Goal: Task Accomplishment & Management: Complete application form

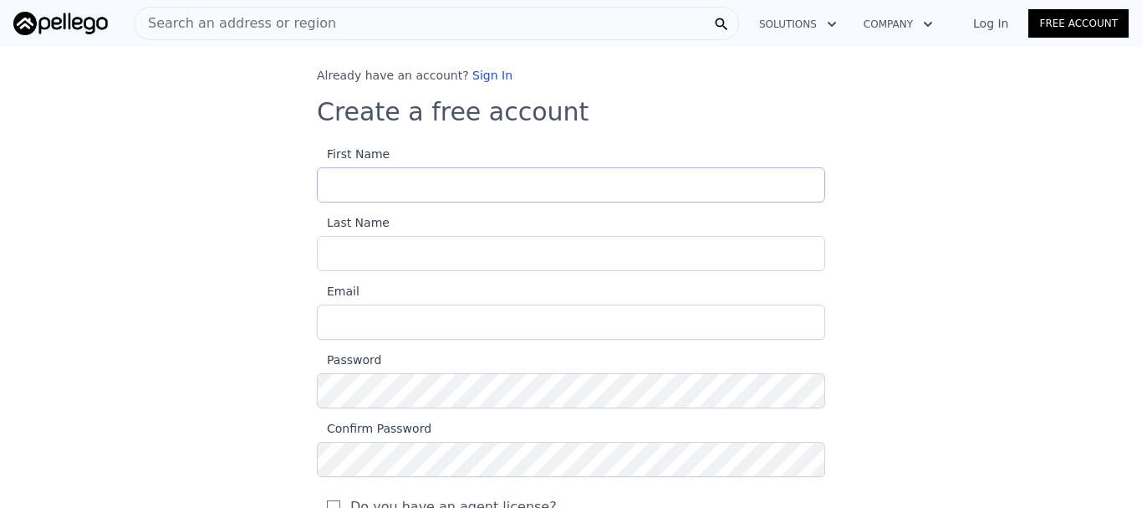
click at [366, 191] on input "First Name" at bounding box center [571, 184] width 508 height 35
type input "[PERSON_NAME] [PERSON_NAME]"
type input "[PERSON_NAME]"
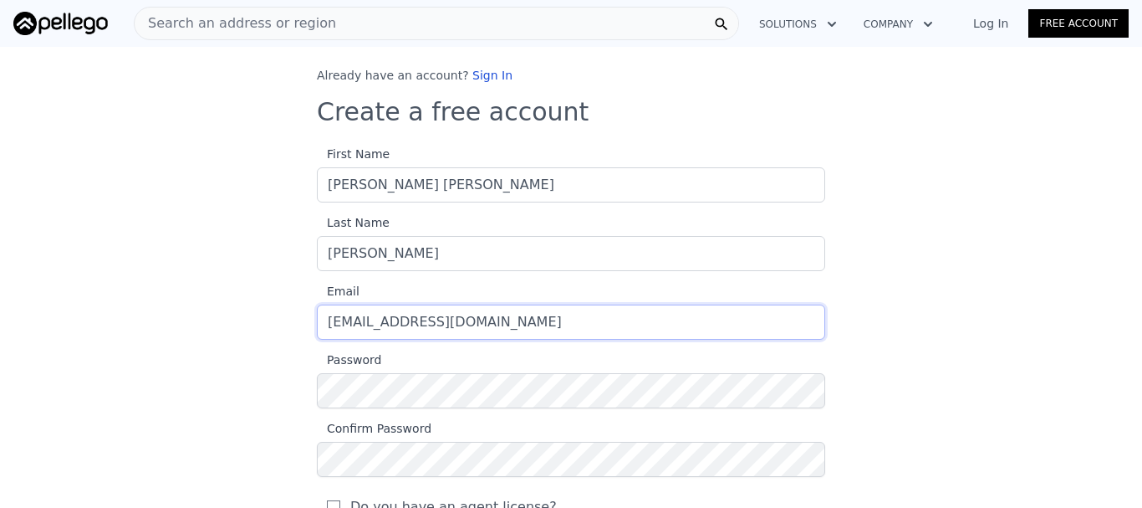
type input "[EMAIL_ADDRESS][DOMAIN_NAME]"
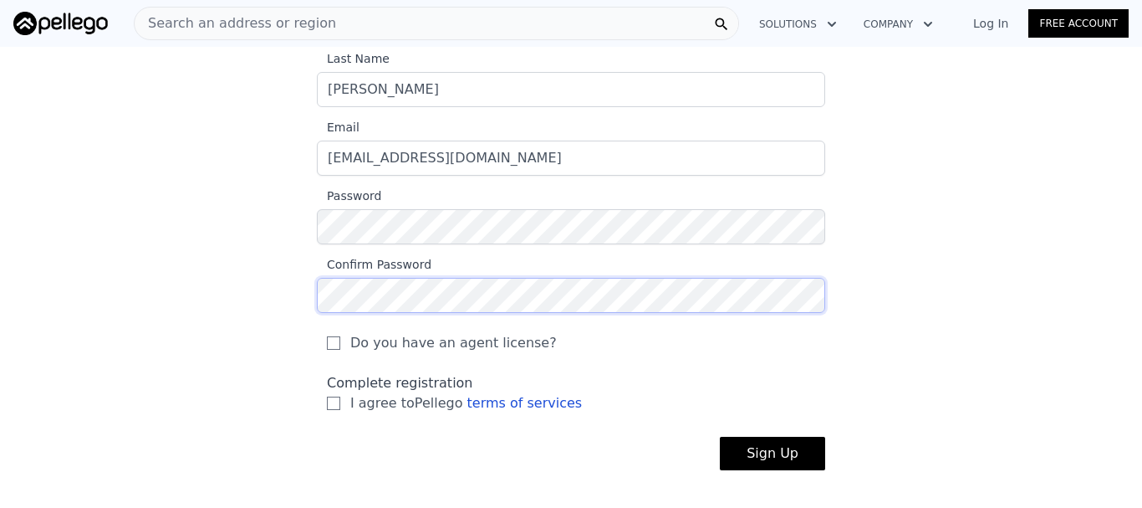
scroll to position [167, 0]
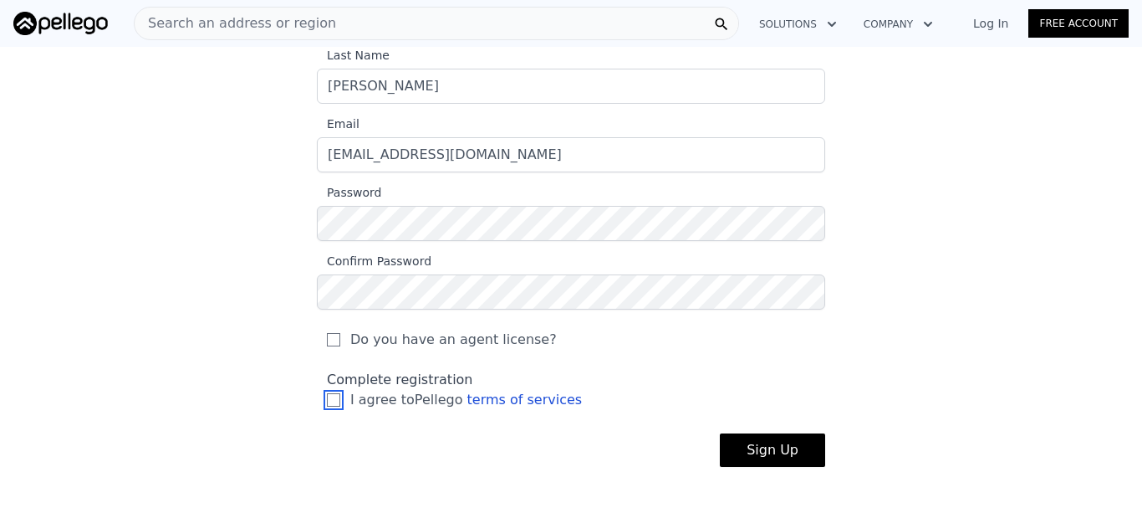
click at [327, 399] on input "I agree to Pellego terms of services" at bounding box center [333, 399] width 13 height 13
checkbox input "true"
click at [768, 448] on button "Sign Up" at bounding box center [772, 449] width 105 height 33
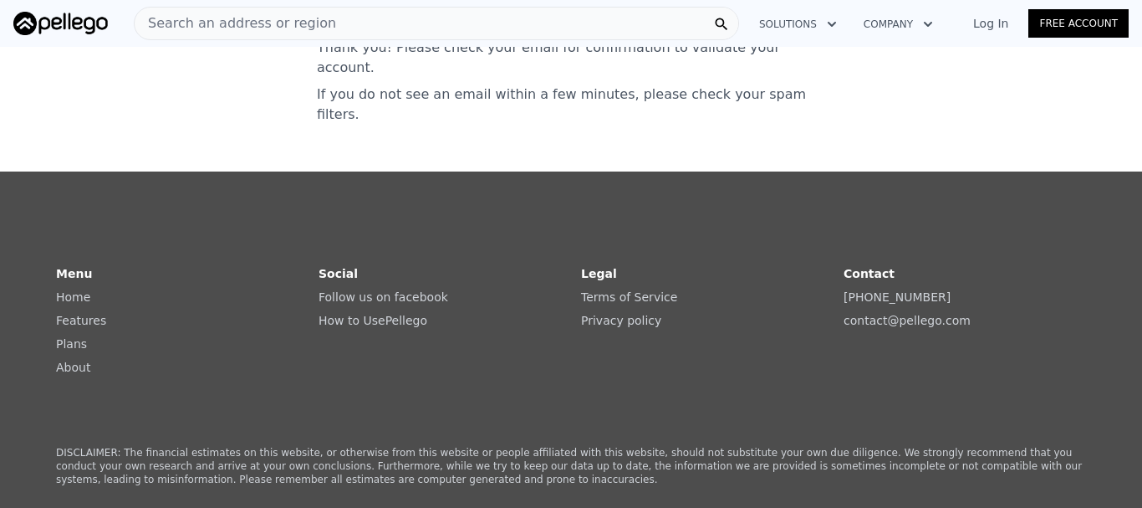
scroll to position [0, 0]
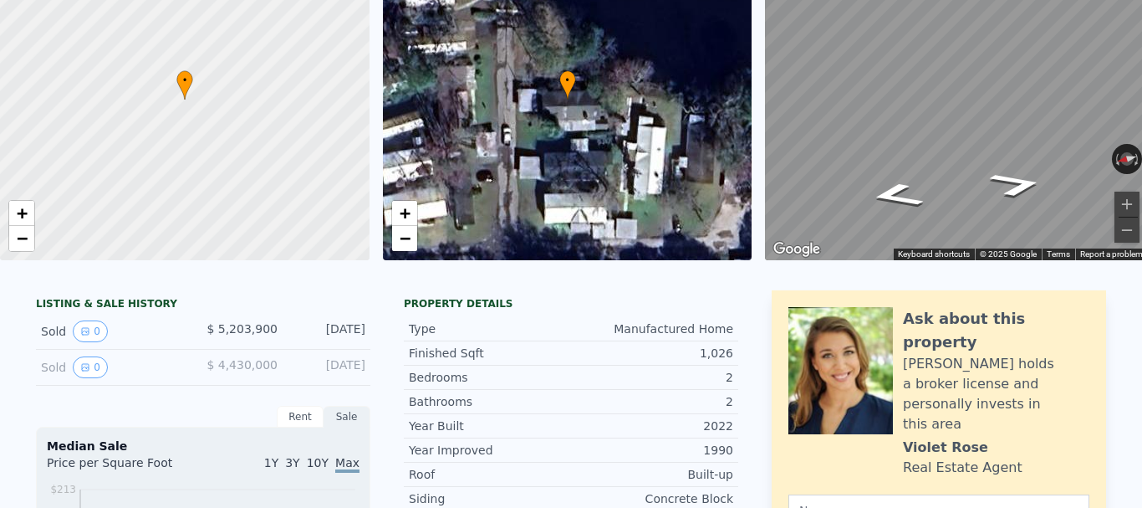
scroll to position [6, 0]
